Goal: Information Seeking & Learning: Find contact information

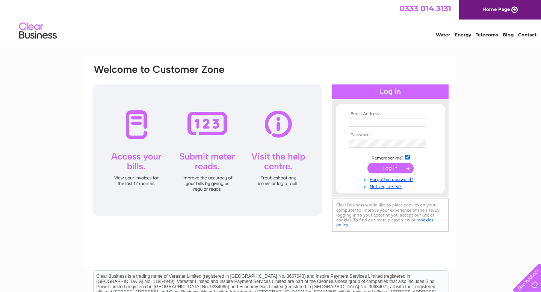
type input "hbhummingbird1@gmail.com"
click at [377, 168] on input "submit" at bounding box center [390, 168] width 46 height 11
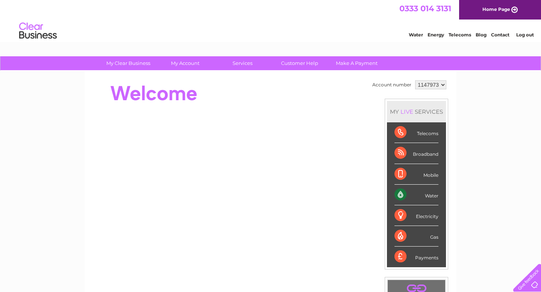
click at [502, 32] on li "Contact" at bounding box center [500, 34] width 18 height 8
click at [406, 282] on link "." at bounding box center [416, 288] width 54 height 13
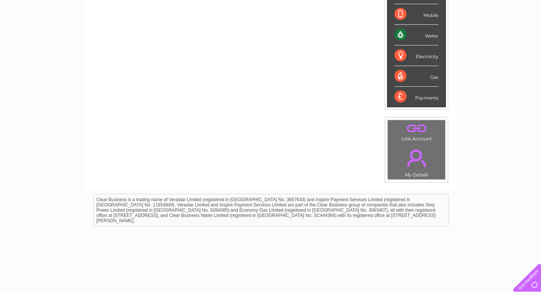
scroll to position [165, 0]
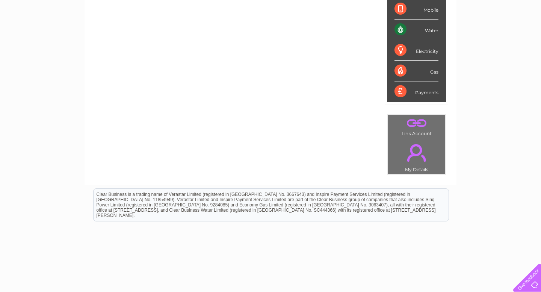
click at [419, 32] on div "Water" at bounding box center [416, 30] width 44 height 21
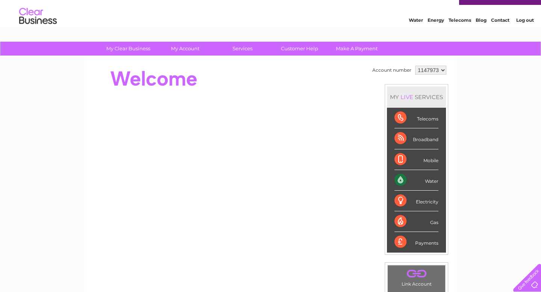
scroll to position [0, 0]
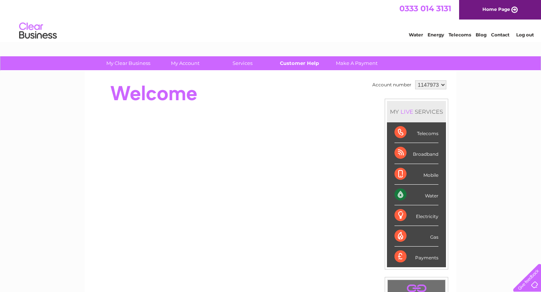
click at [306, 61] on link "Customer Help" at bounding box center [299, 63] width 62 height 14
